Goal: Information Seeking & Learning: Learn about a topic

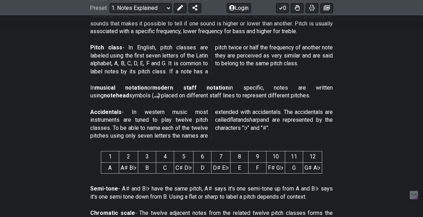
scroll to position [236, 0]
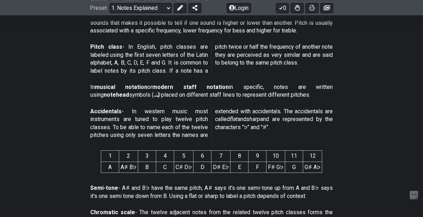
click at [159, 155] on th "4" at bounding box center [165, 156] width 18 height 11
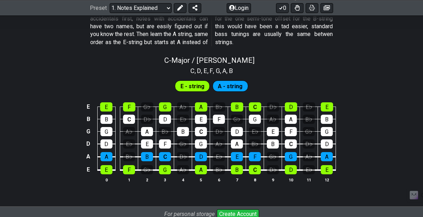
scroll to position [677, 0]
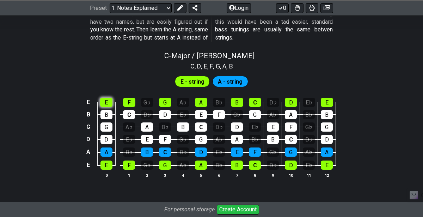
click at [109, 102] on div "E" at bounding box center [106, 102] width 12 height 9
click at [107, 111] on div "B" at bounding box center [107, 114] width 12 height 9
click at [106, 102] on div "E" at bounding box center [106, 102] width 12 height 9
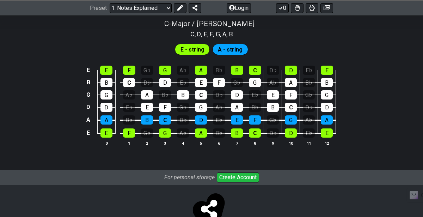
scroll to position [690, 0]
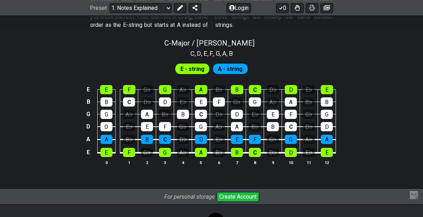
click at [225, 71] on span "A - string" at bounding box center [230, 69] width 25 height 10
click at [224, 68] on span "A - string" at bounding box center [230, 69] width 25 height 10
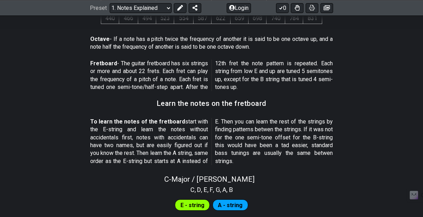
scroll to position [554, 0]
click at [146, 77] on p "Fretboard - The guitar fretboard has six strings or more and about 22 frets. Ea…" at bounding box center [211, 76] width 243 height 32
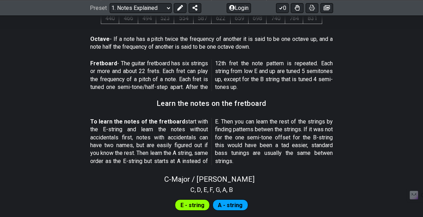
click at [140, 132] on p "To learn the notes of the fretboard start with the E-string and learn the notes…" at bounding box center [211, 141] width 243 height 47
click at [234, 131] on p "To learn the notes of the fretboard start with the E-string and learn the notes…" at bounding box center [211, 141] width 243 height 47
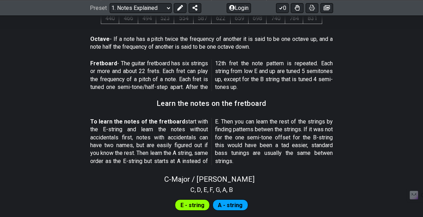
click at [234, 131] on p "To learn the notes of the fretboard start with the E-string and learn the notes…" at bounding box center [211, 141] width 243 height 47
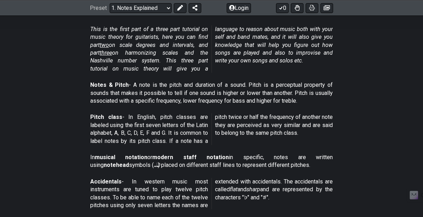
scroll to position [0, 0]
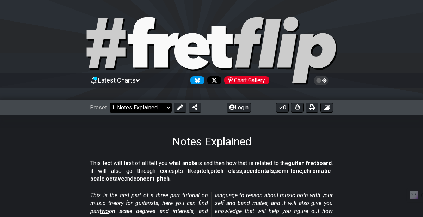
click at [145, 104] on select "Welcome to #fretflip! Initial Preset Custom Preset Minor Pentatonic Major Penta…" at bounding box center [141, 108] width 62 height 10
click at [110, 103] on select "Welcome to #fretflip! Initial Preset Custom Preset Minor Pentatonic Major Penta…" at bounding box center [141, 108] width 62 height 10
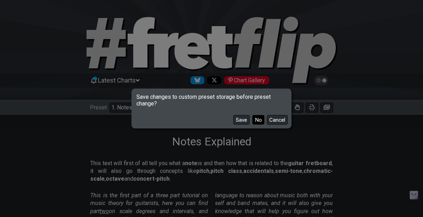
click at [259, 119] on button "No" at bounding box center [259, 120] width 12 height 10
select select "/scale-degrees-and-intervals"
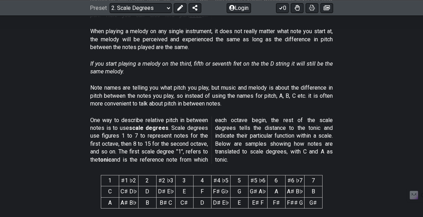
scroll to position [204, 0]
click at [194, 141] on p "One way to describe relative pitch in between notes is to use scale degrees . S…" at bounding box center [211, 139] width 243 height 47
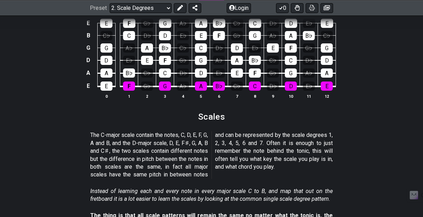
scroll to position [661, 0]
